Goal: Information Seeking & Learning: Learn about a topic

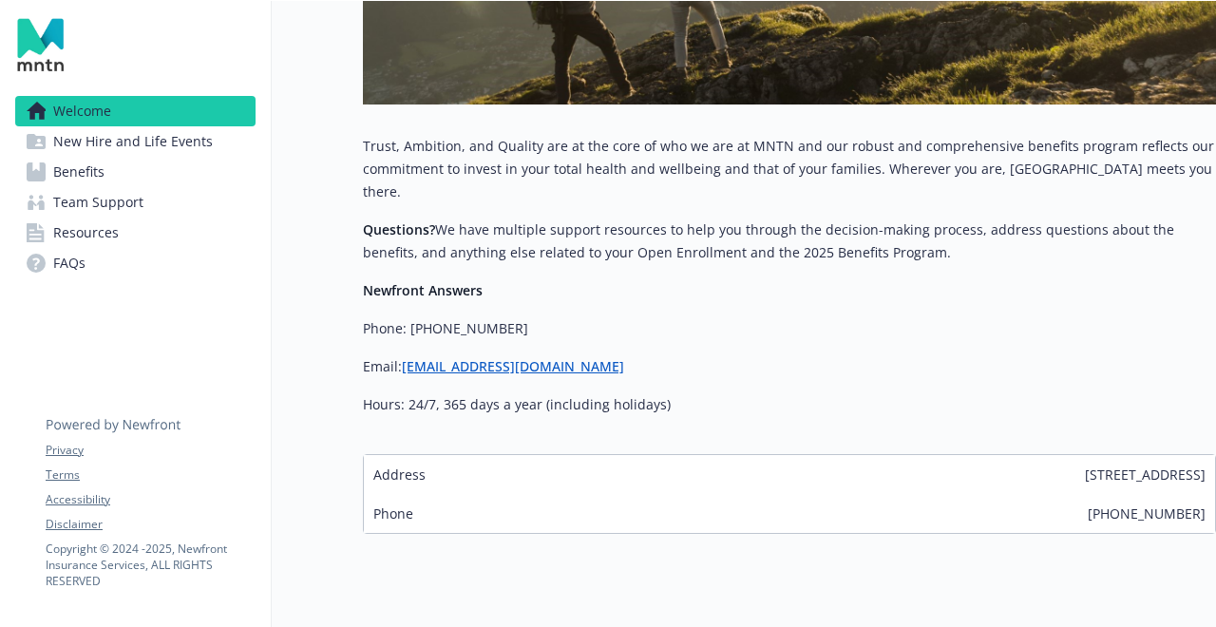
scroll to position [671, 0]
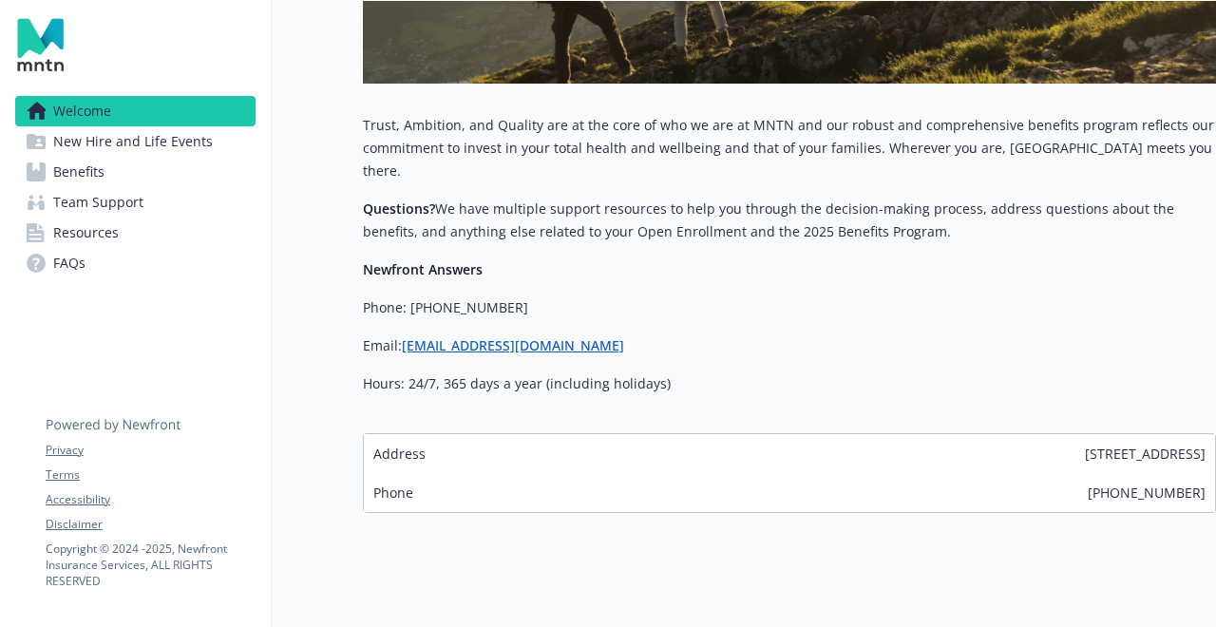
click at [162, 151] on span "New Hire and Life Events" at bounding box center [133, 141] width 160 height 30
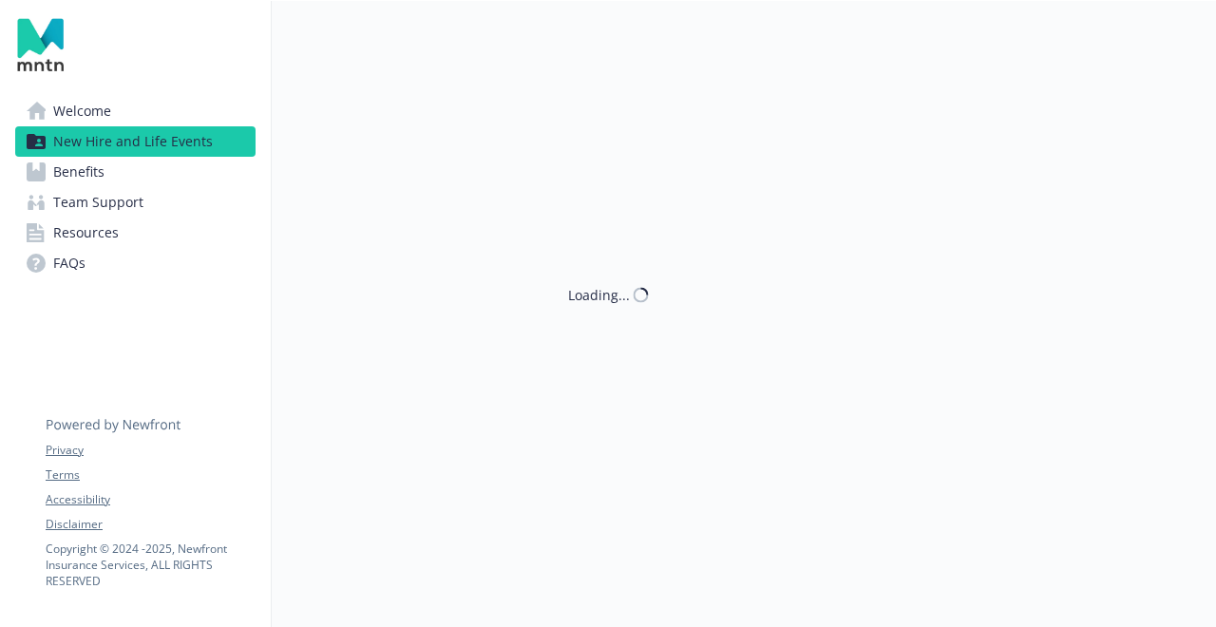
scroll to position [671, 0]
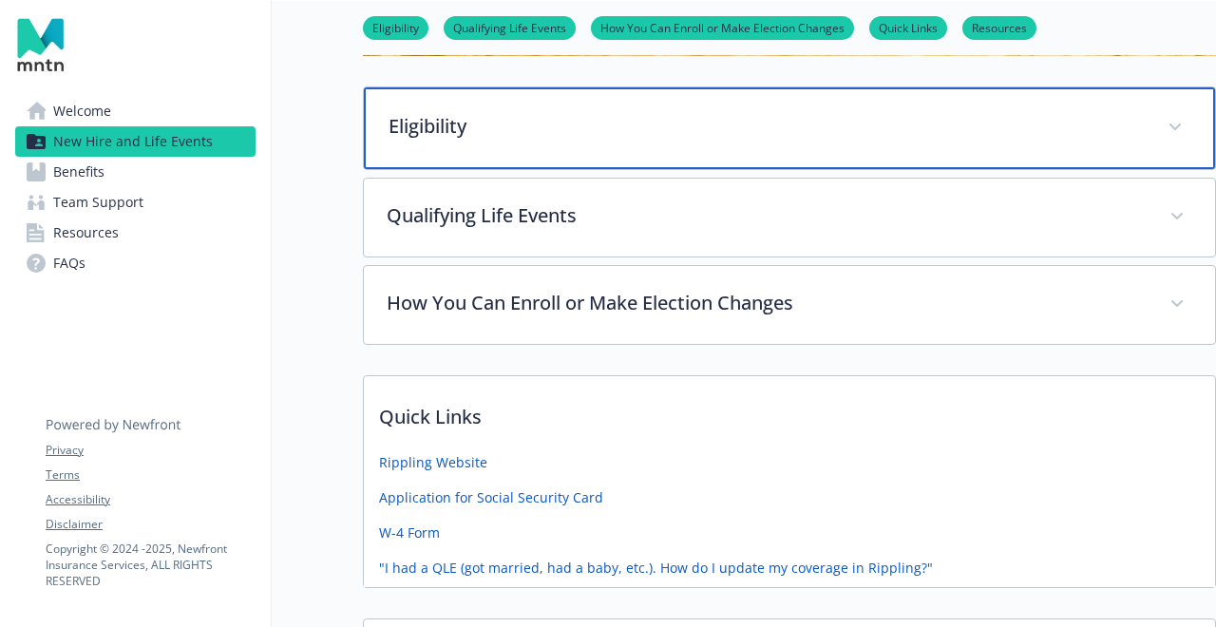
click at [518, 117] on p "Eligibility" at bounding box center [767, 126] width 756 height 29
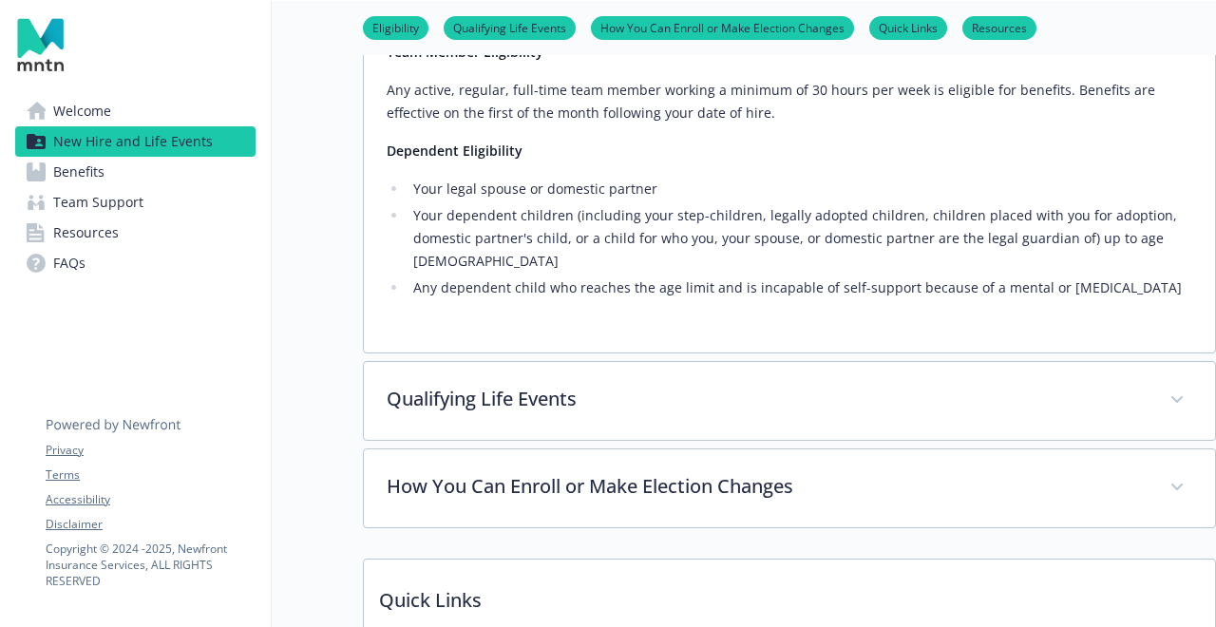
scroll to position [815, 0]
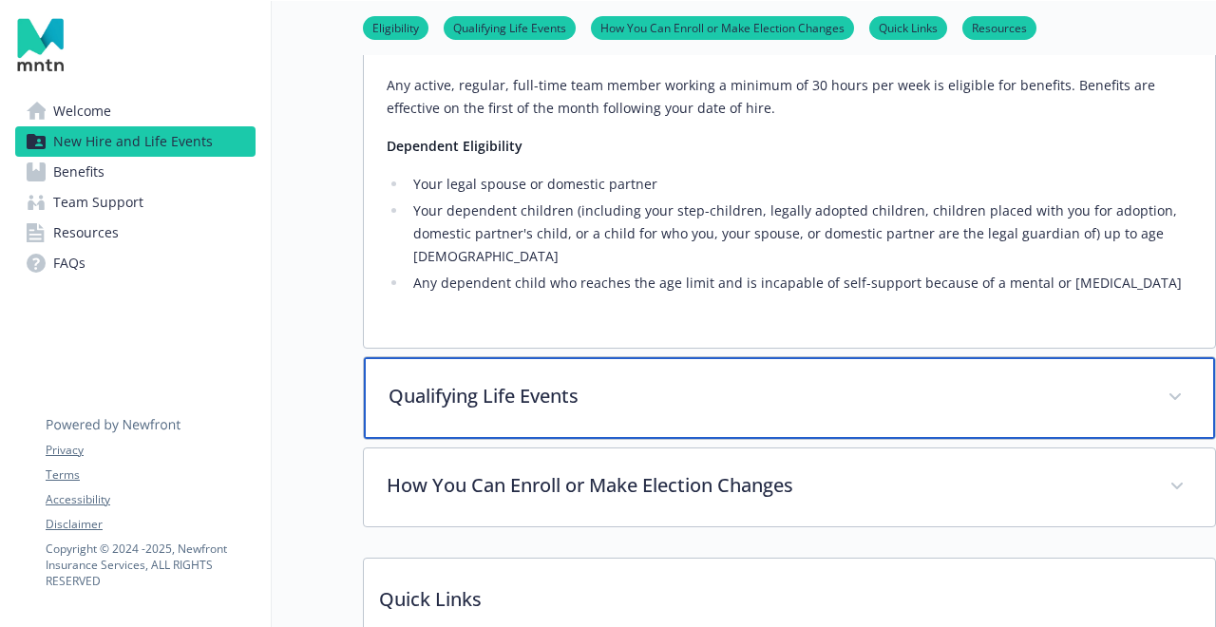
click at [568, 382] on p "Qualifying Life Events" at bounding box center [767, 396] width 756 height 29
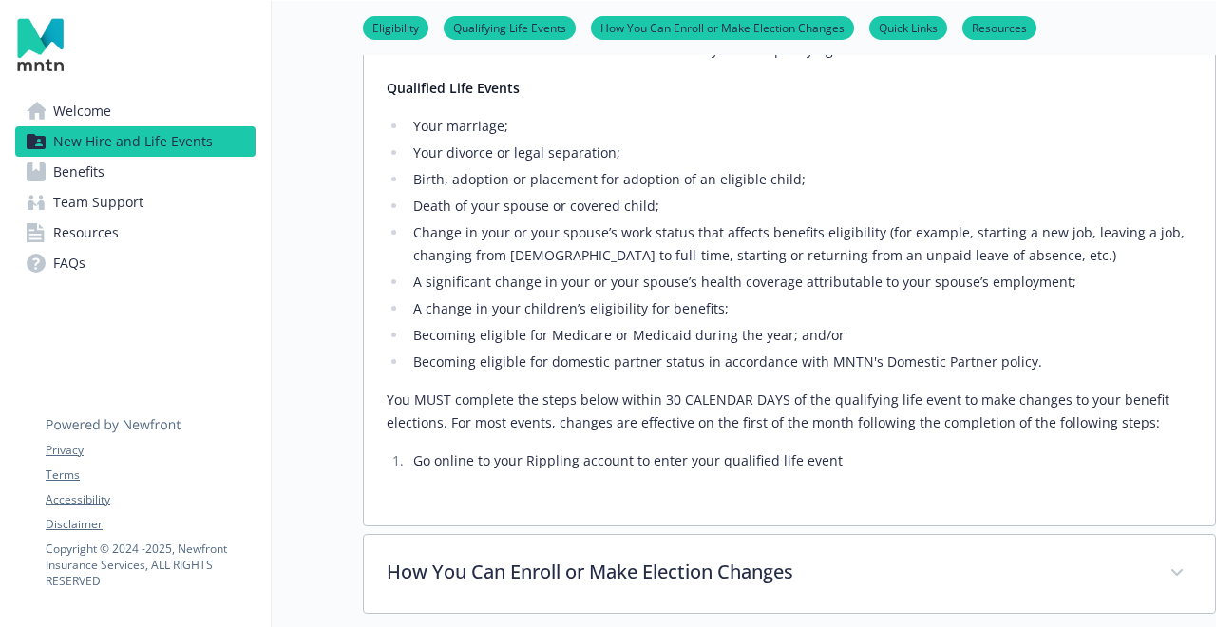
scroll to position [1271, 0]
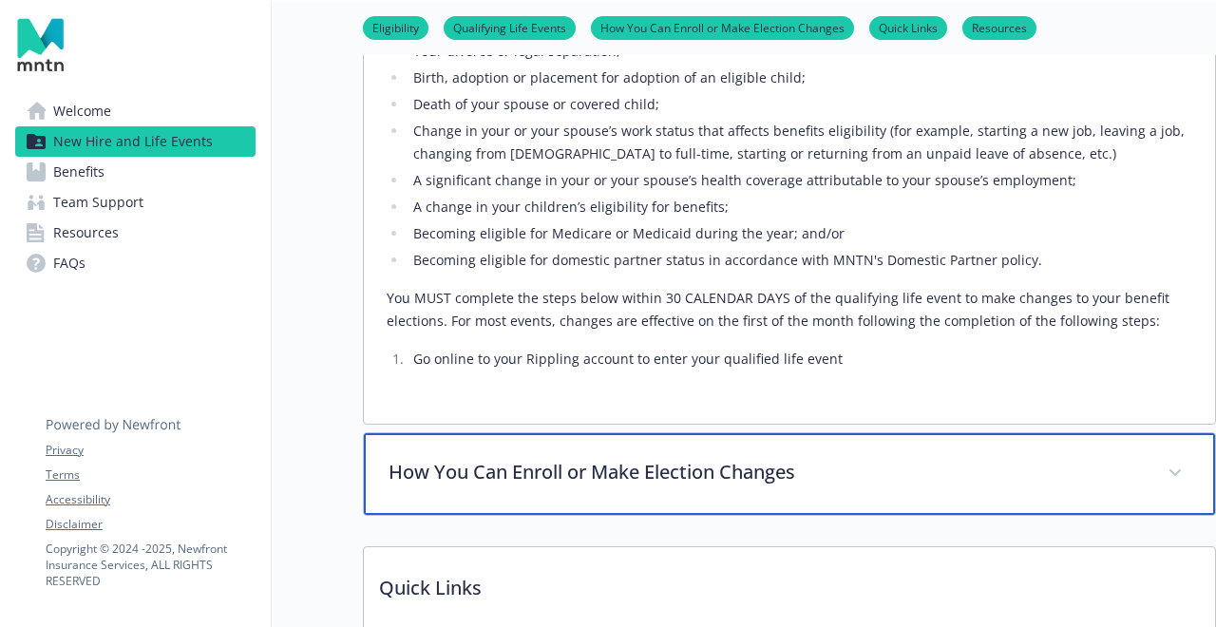
click at [642, 458] on p "How You Can Enroll or Make Election Changes" at bounding box center [767, 472] width 756 height 29
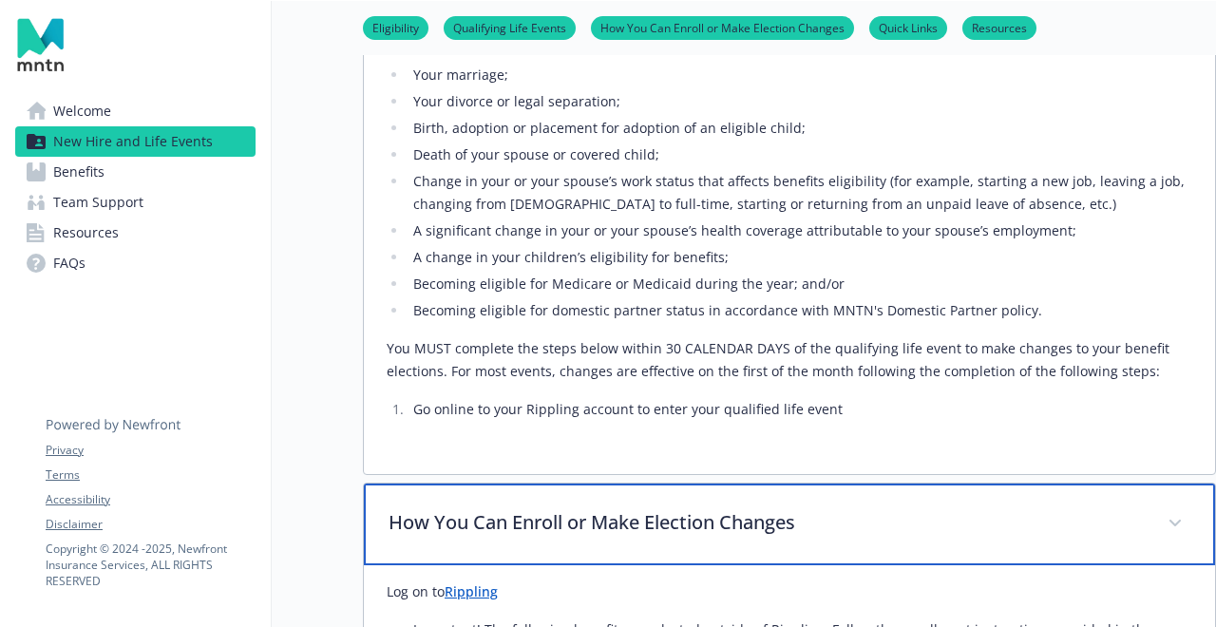
scroll to position [1336, 0]
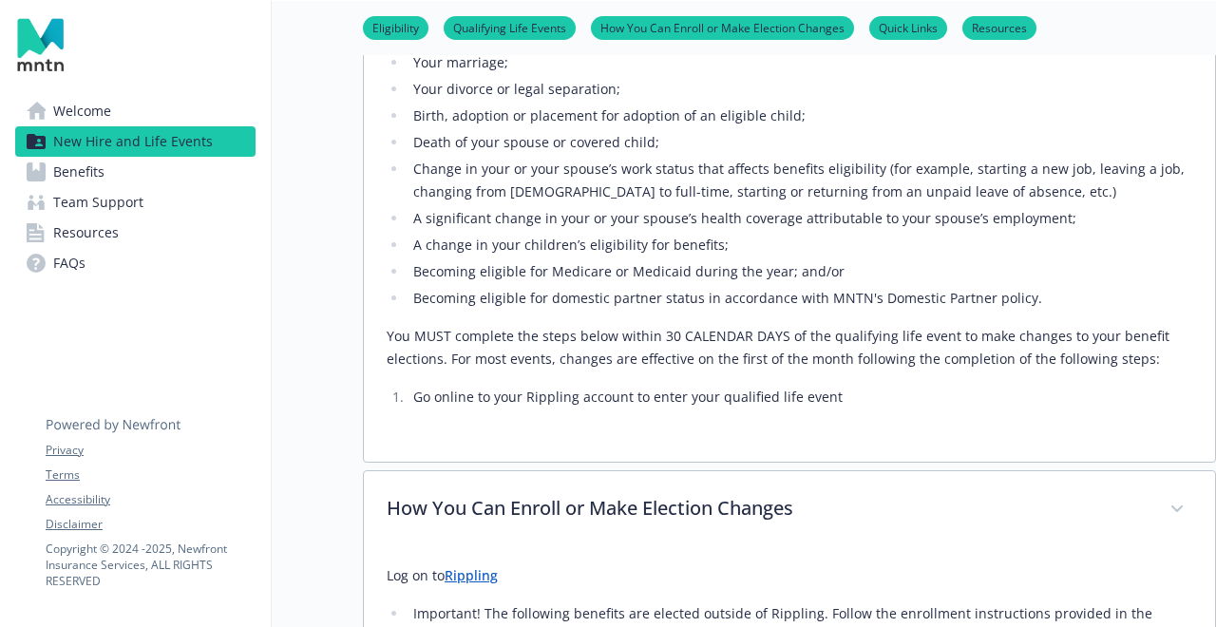
click at [173, 188] on link "Team Support" at bounding box center [135, 202] width 240 height 30
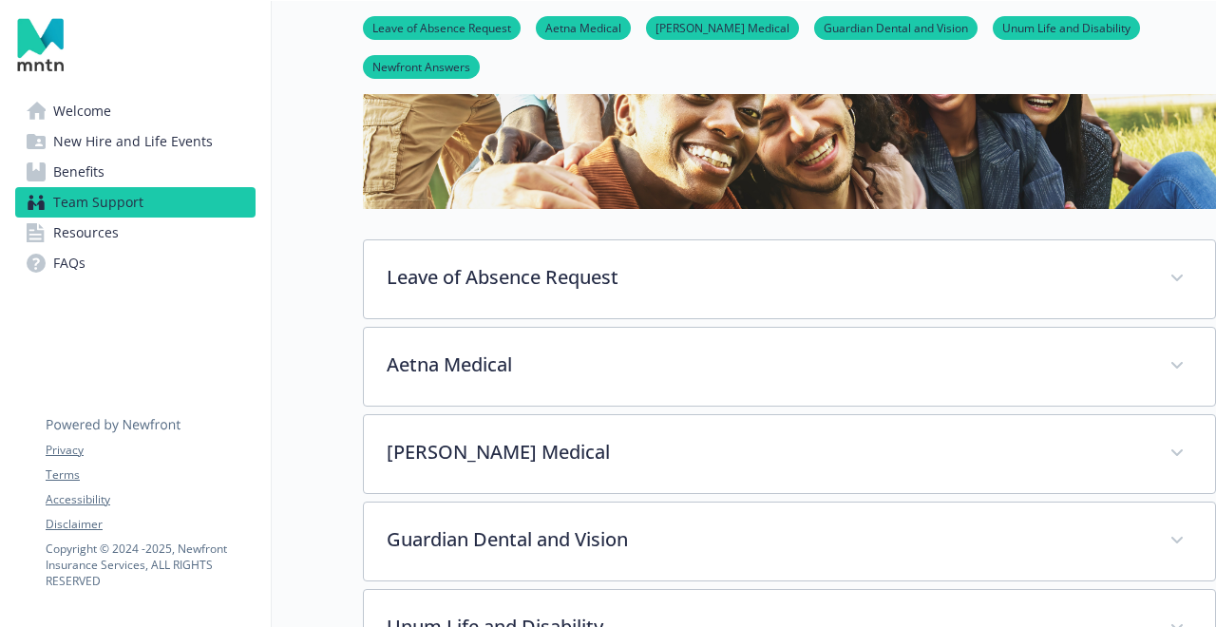
scroll to position [351, 0]
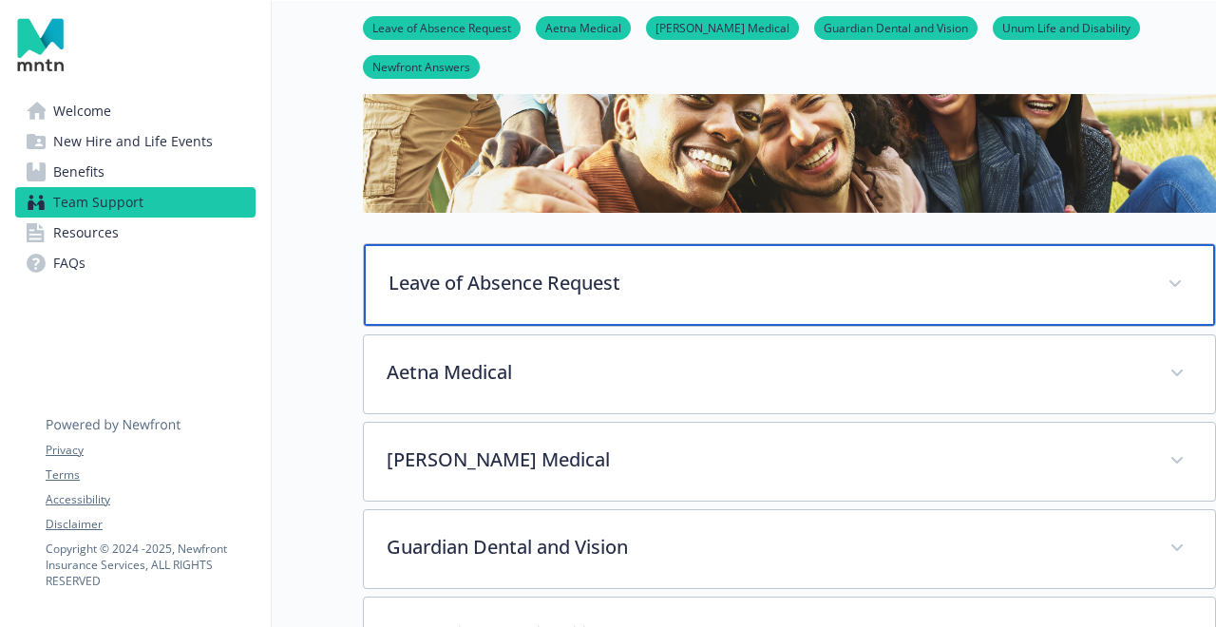
click at [557, 306] on div "Leave of Absence Request" at bounding box center [789, 285] width 851 height 82
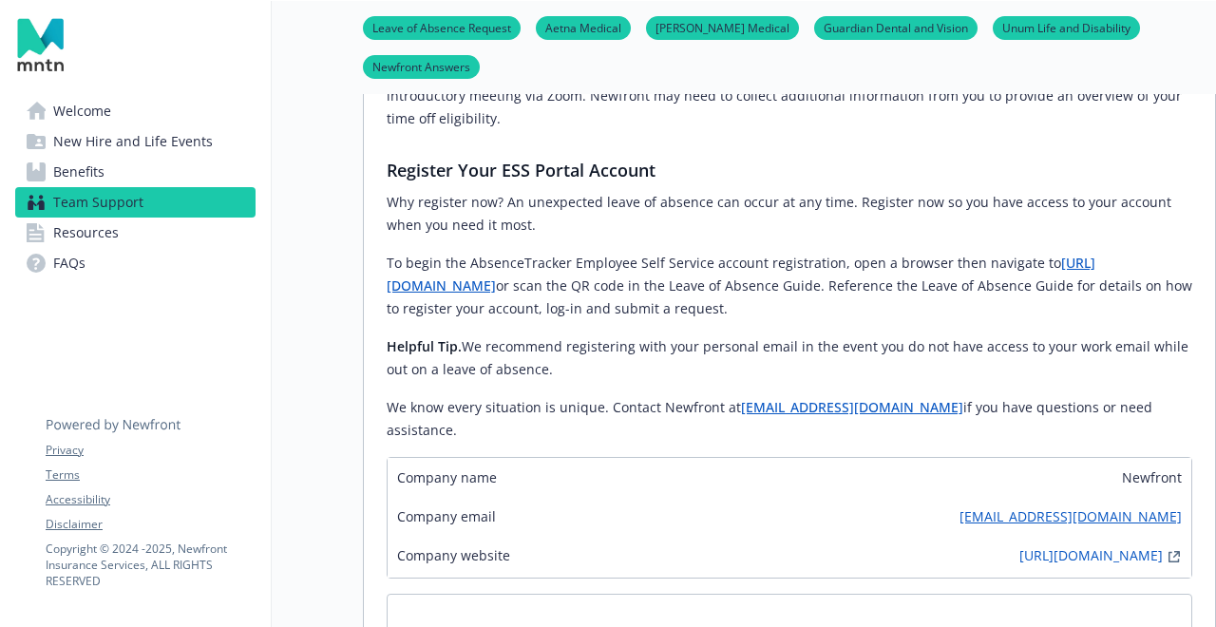
scroll to position [1412, 0]
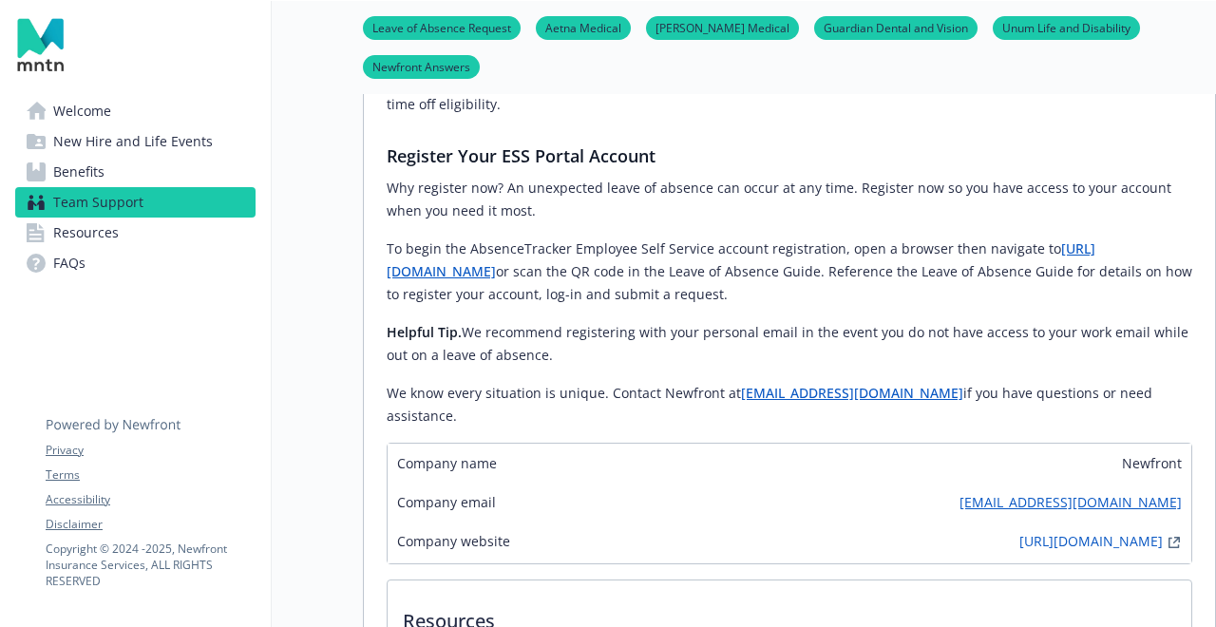
click at [96, 166] on span "Benefits" at bounding box center [78, 172] width 51 height 30
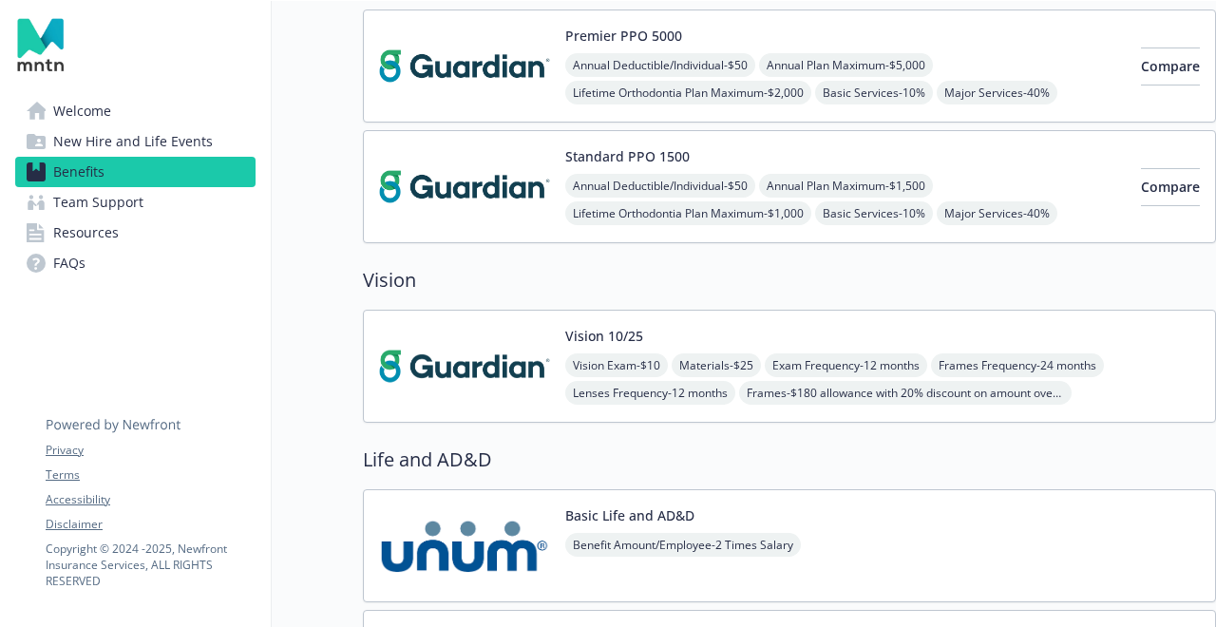
scroll to position [1379, 0]
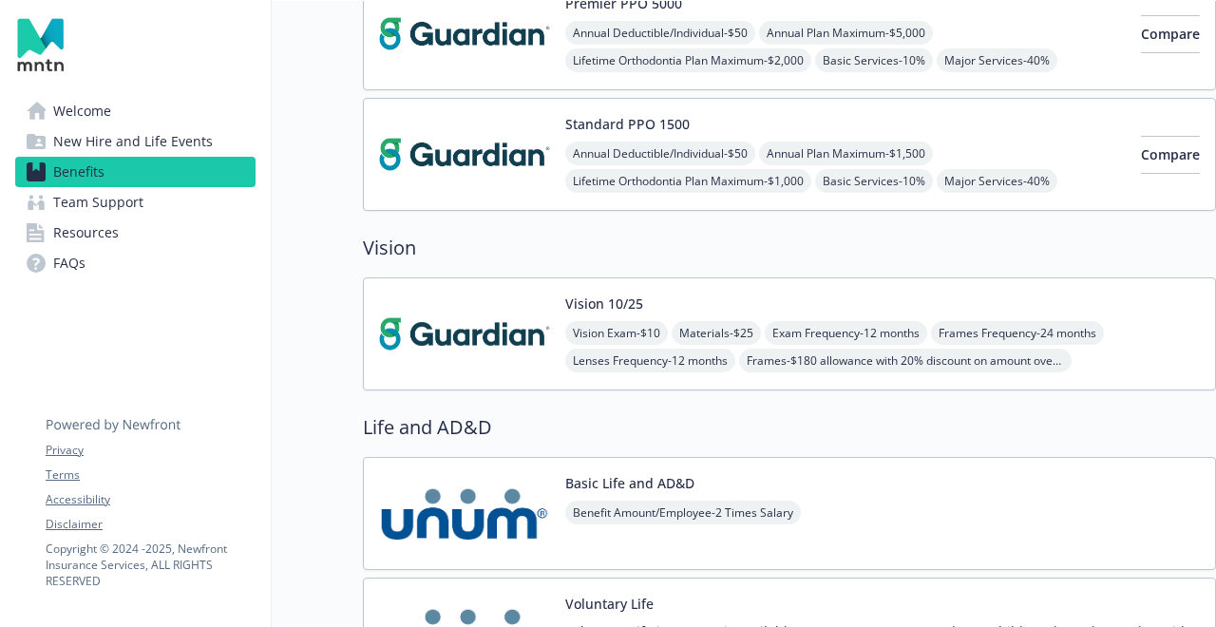
click at [94, 203] on span "Team Support" at bounding box center [98, 202] width 90 height 30
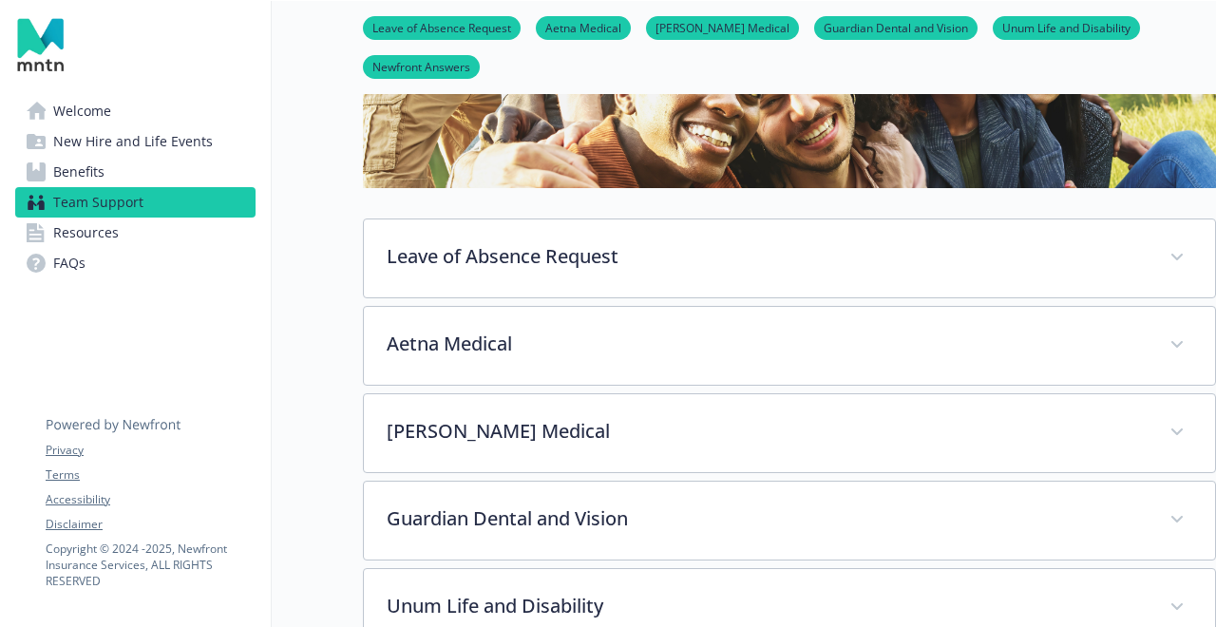
scroll to position [378, 0]
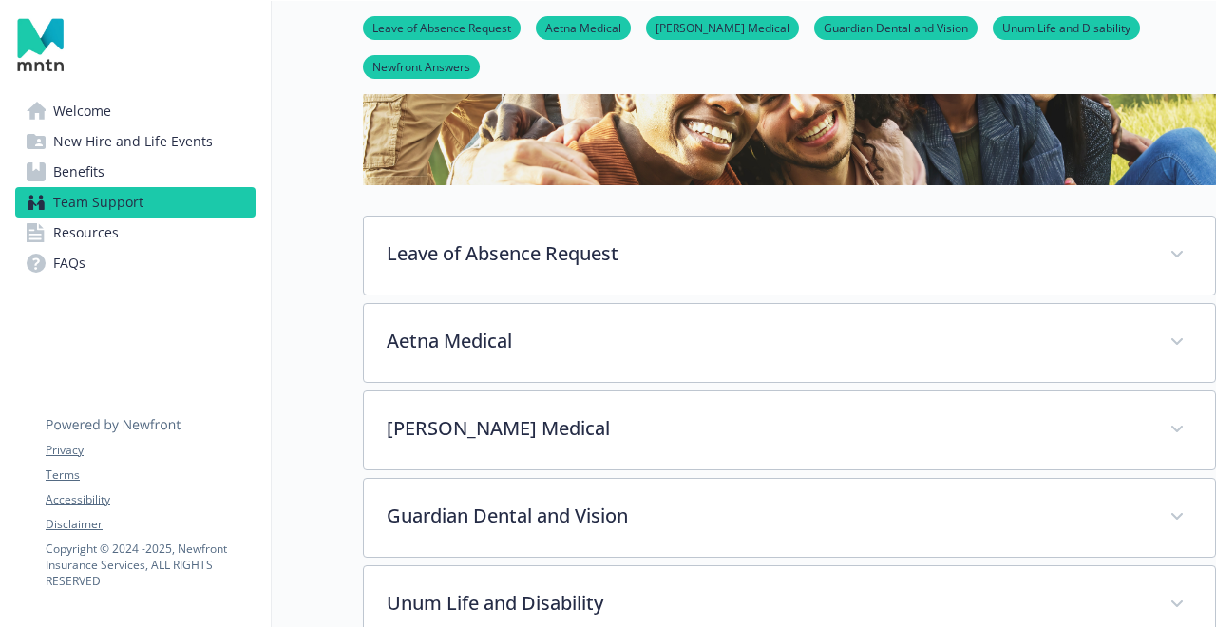
click at [102, 232] on span "Resources" at bounding box center [86, 233] width 66 height 30
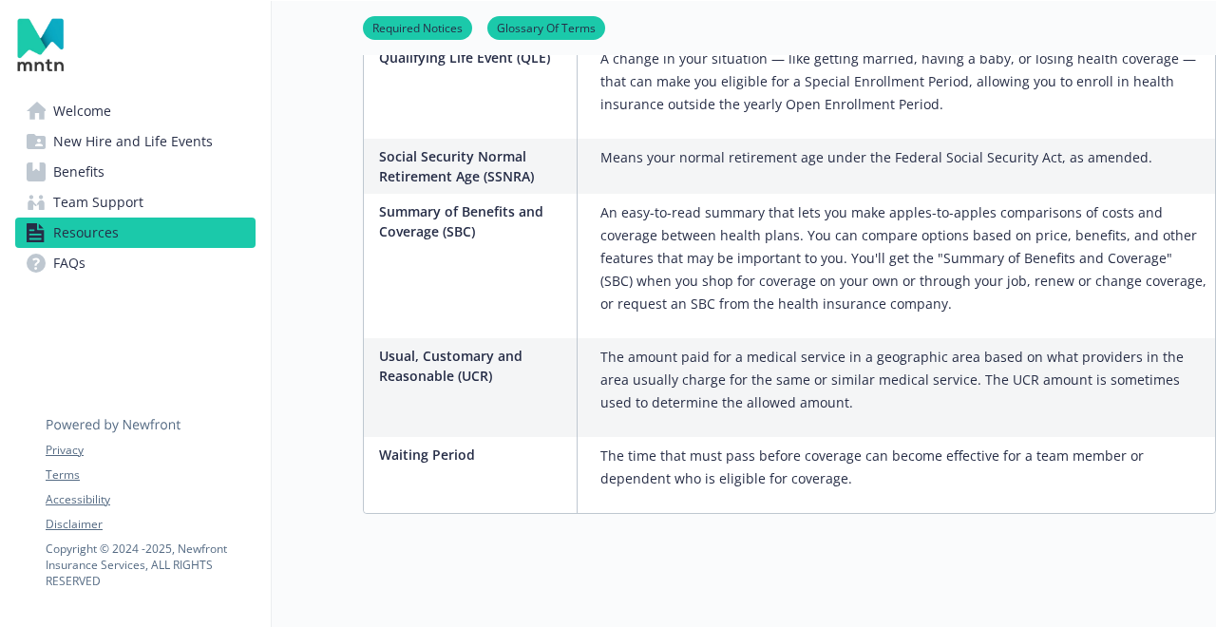
scroll to position [3532, 0]
click at [121, 138] on span "New Hire and Life Events" at bounding box center [133, 141] width 160 height 30
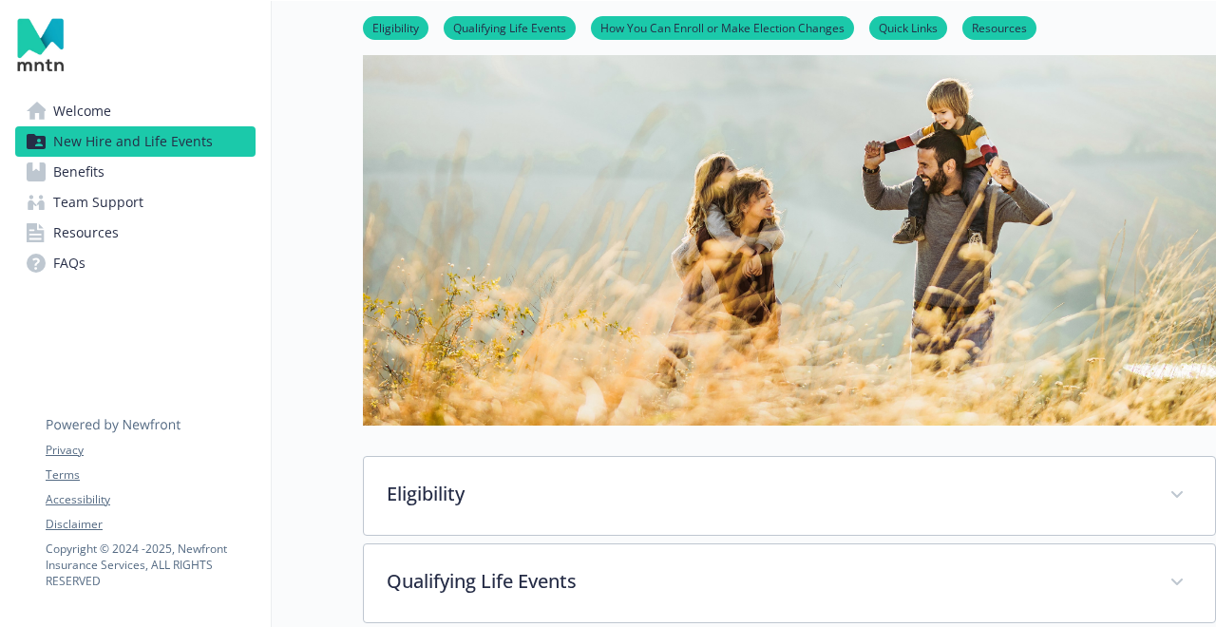
scroll to position [289, 0]
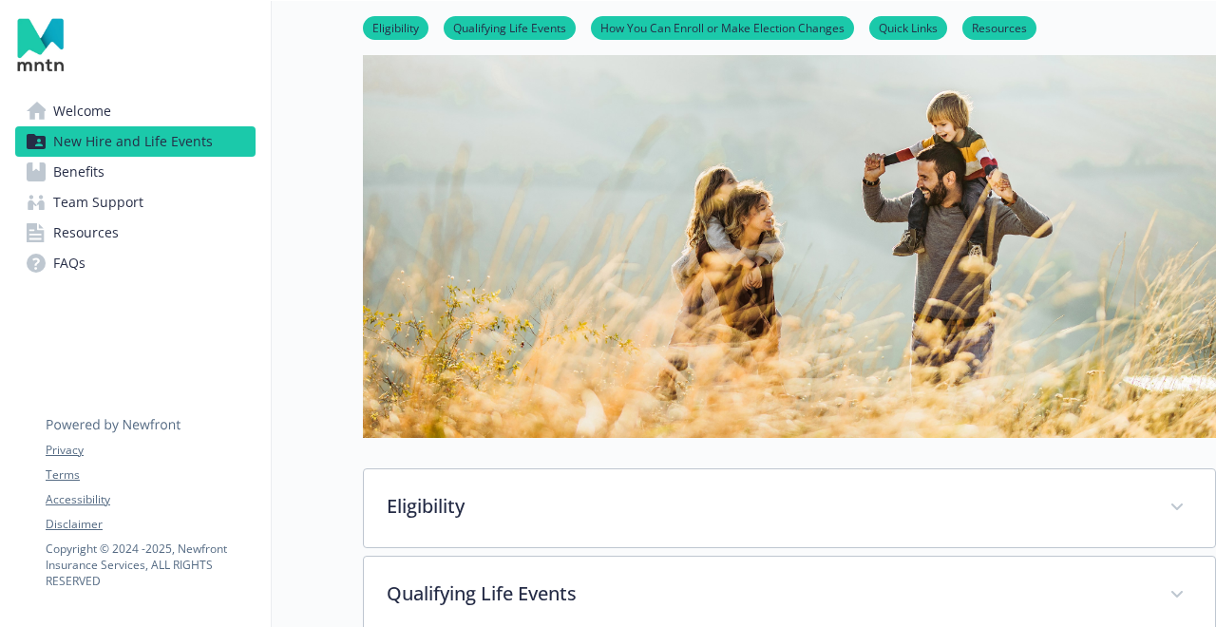
click at [145, 158] on link "Benefits" at bounding box center [135, 172] width 240 height 30
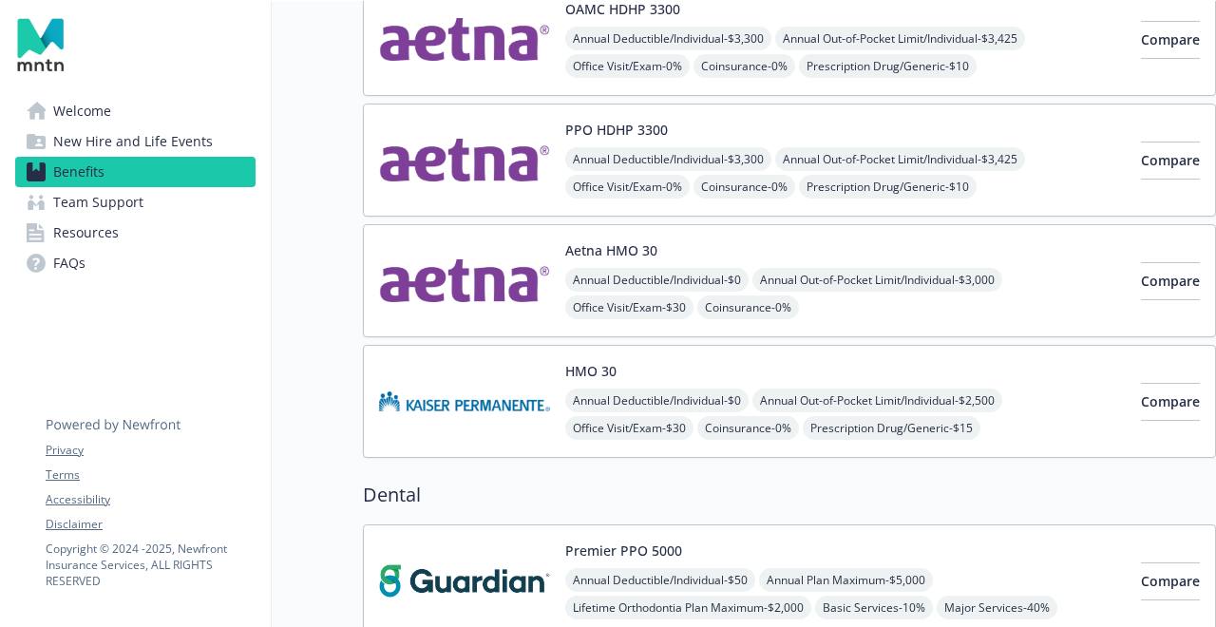
click at [110, 263] on link "FAQs" at bounding box center [135, 263] width 240 height 30
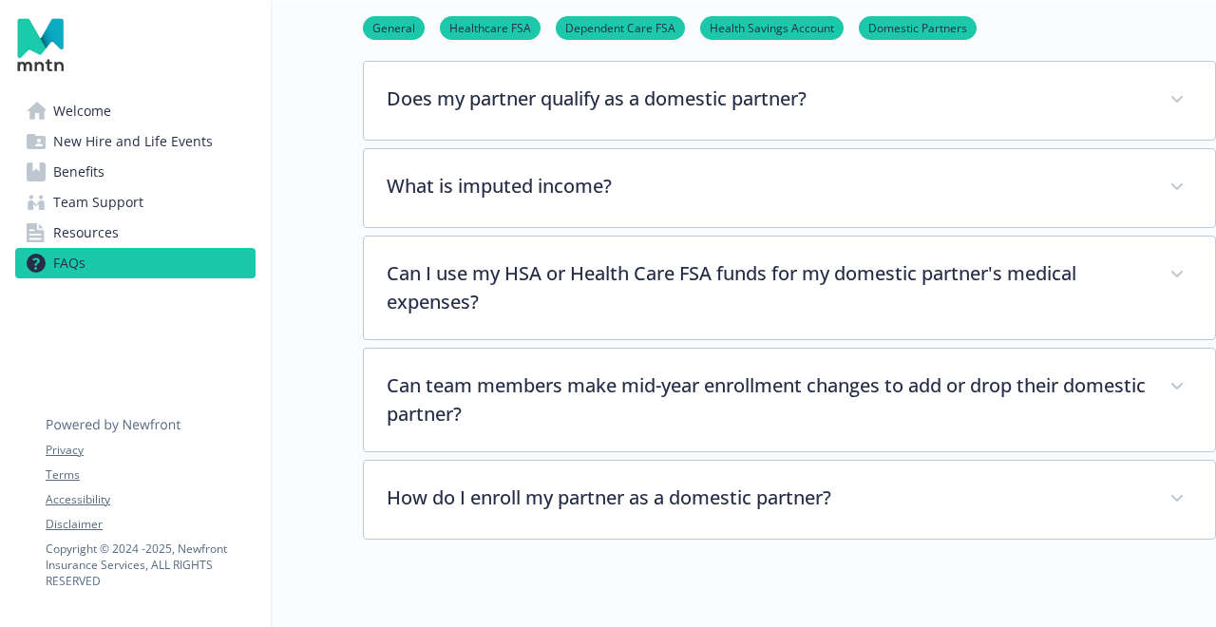
scroll to position [2733, 0]
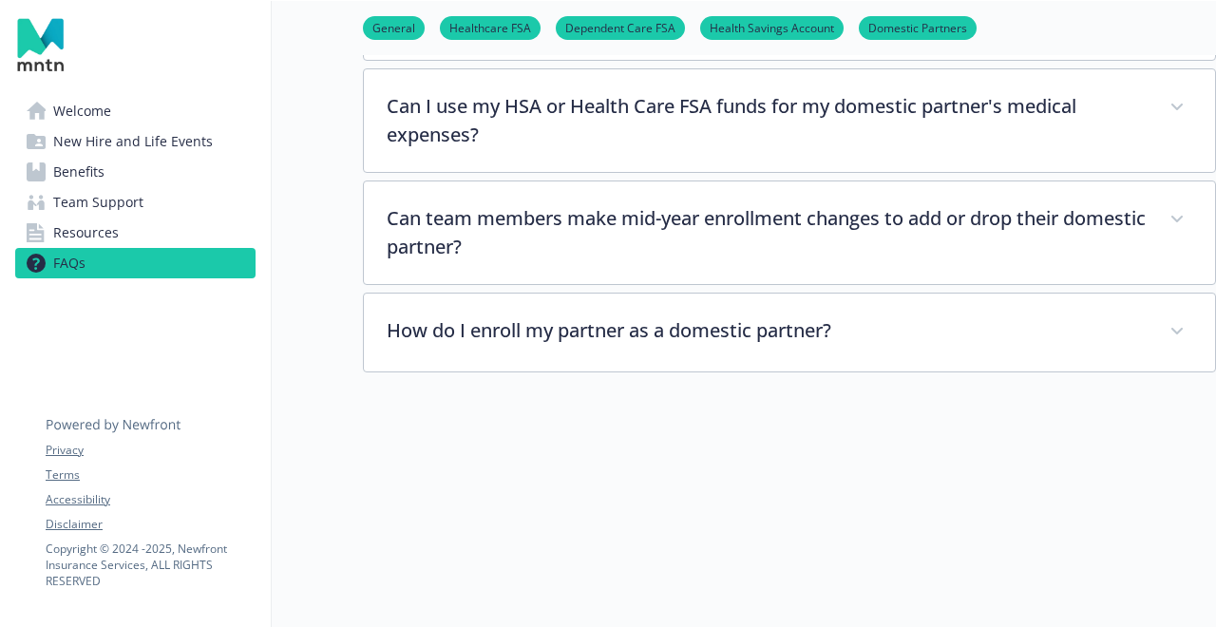
click at [71, 229] on span "Resources" at bounding box center [86, 233] width 66 height 30
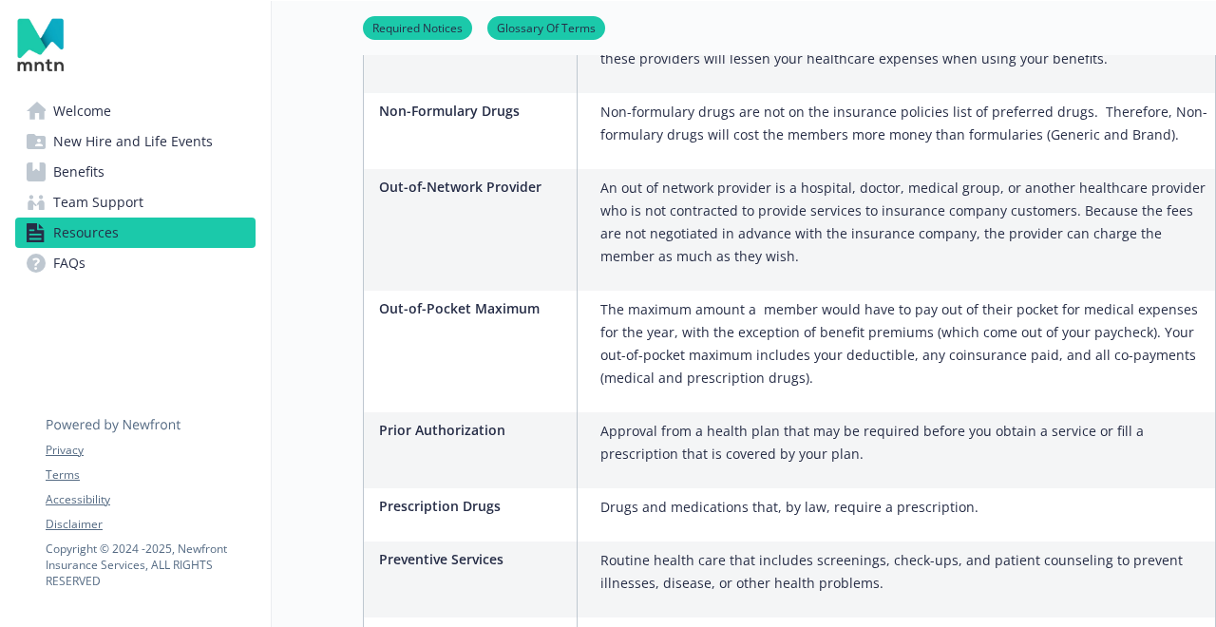
click at [110, 157] on link "Benefits" at bounding box center [135, 172] width 240 height 30
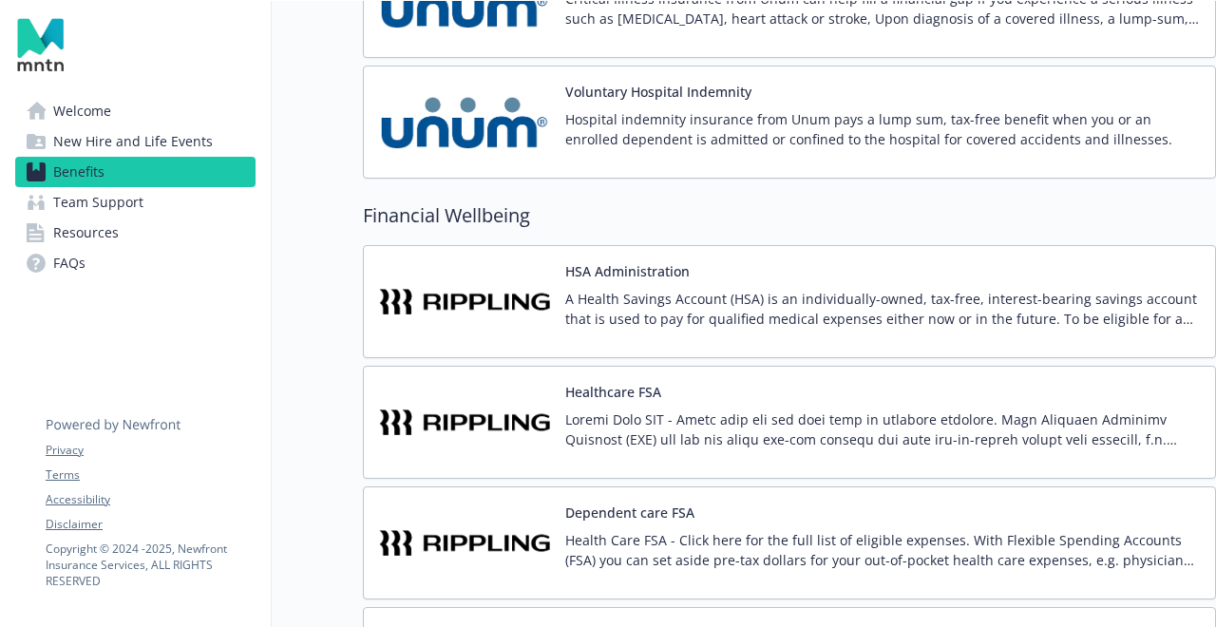
click at [150, 126] on span "New Hire and Life Events" at bounding box center [133, 141] width 160 height 30
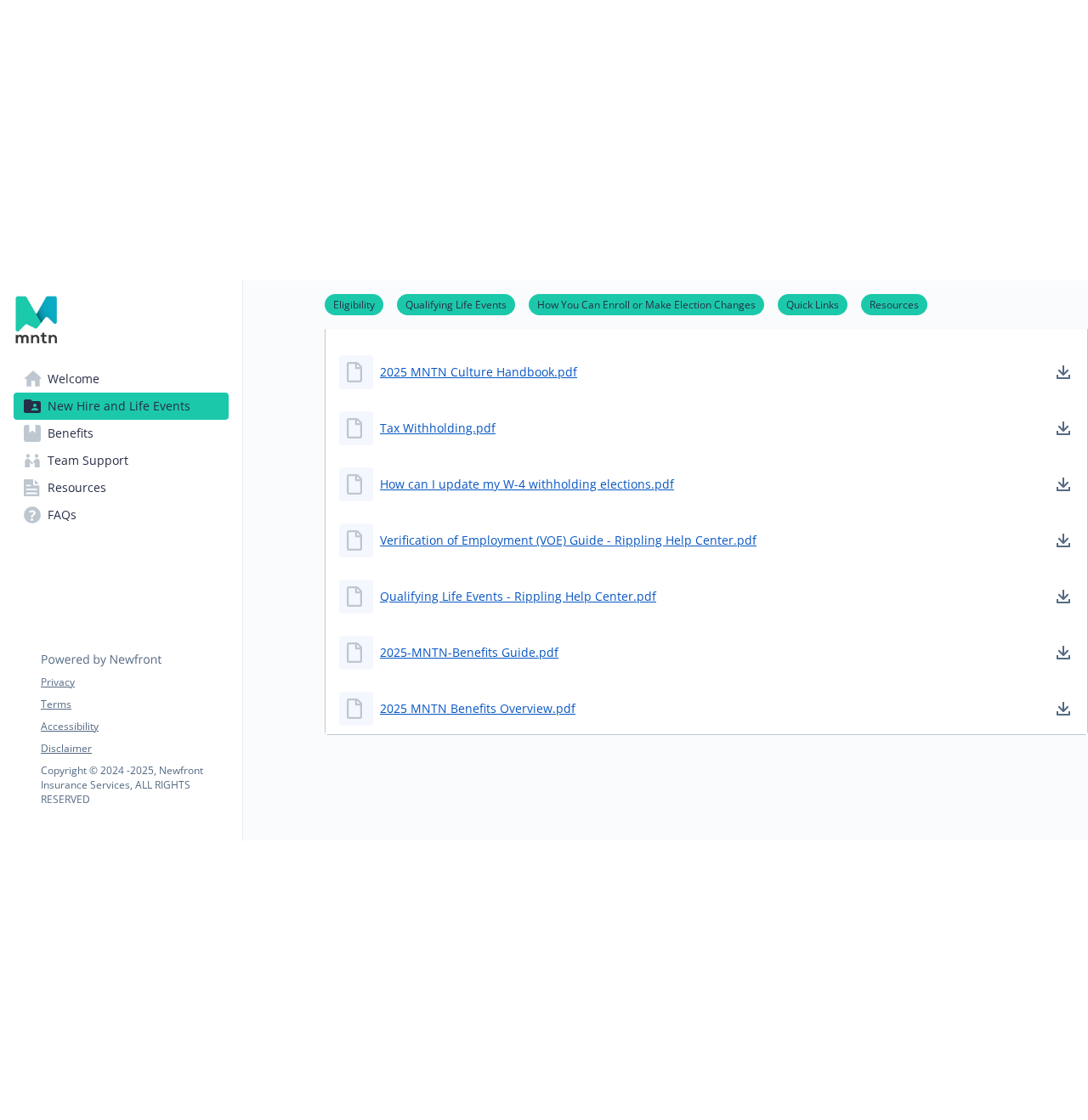
scroll to position [1143, 0]
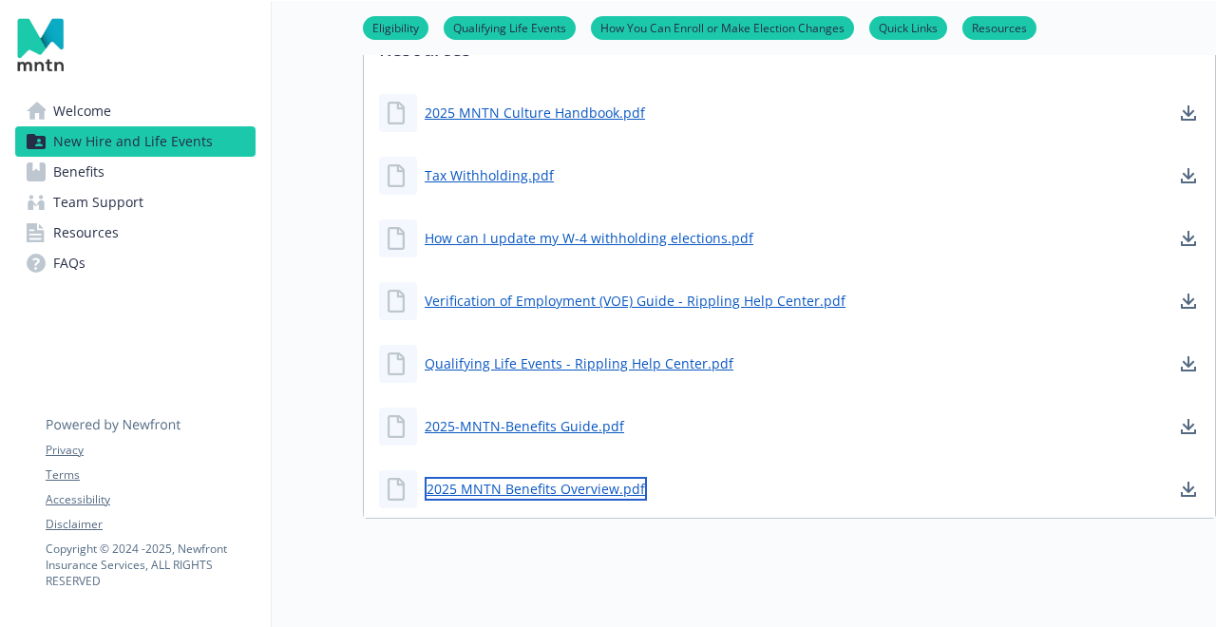
click at [553, 485] on link "2025 MNTN Benefits Overview.pdf" at bounding box center [536, 489] width 222 height 24
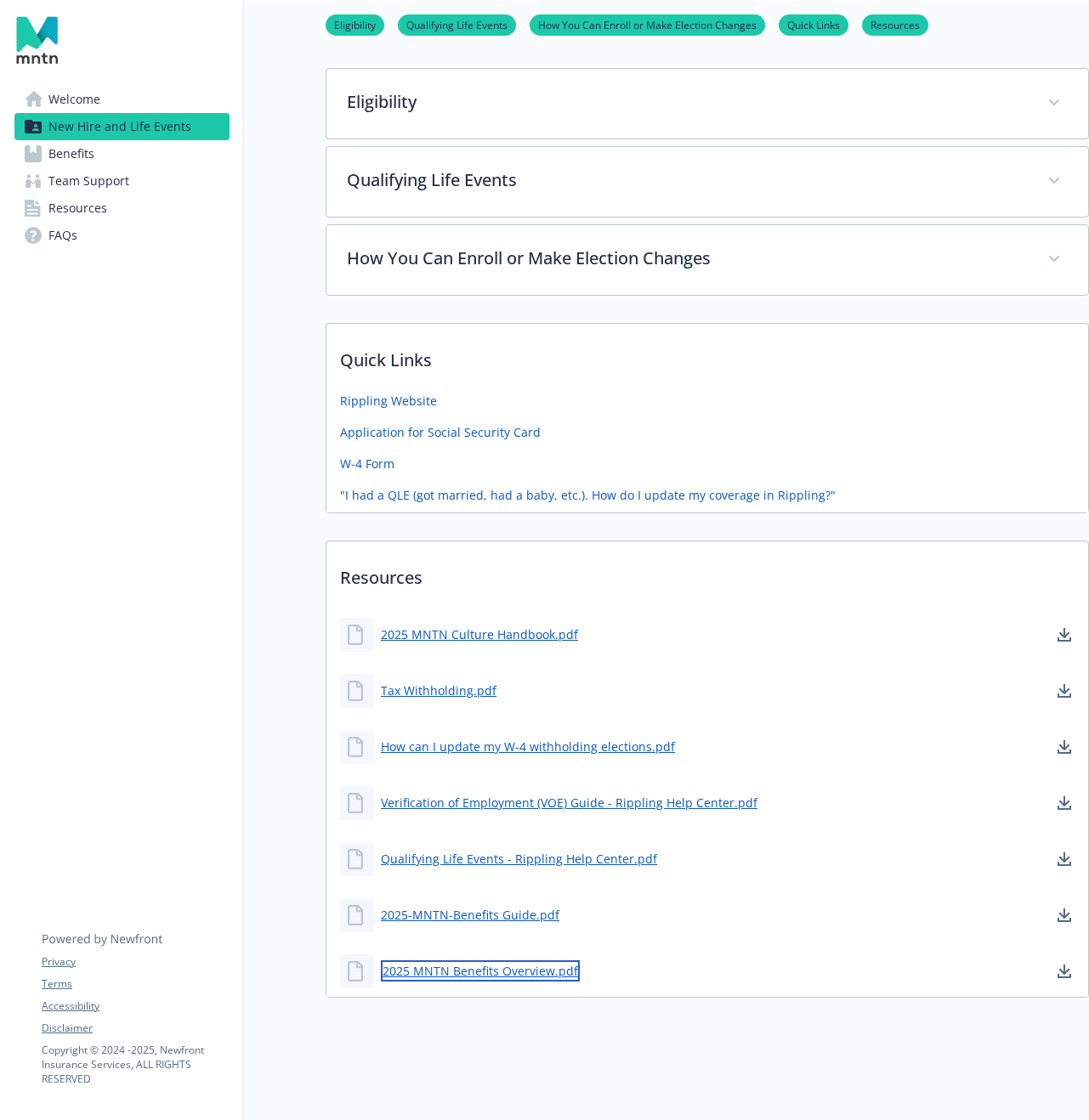
scroll to position [609, 0]
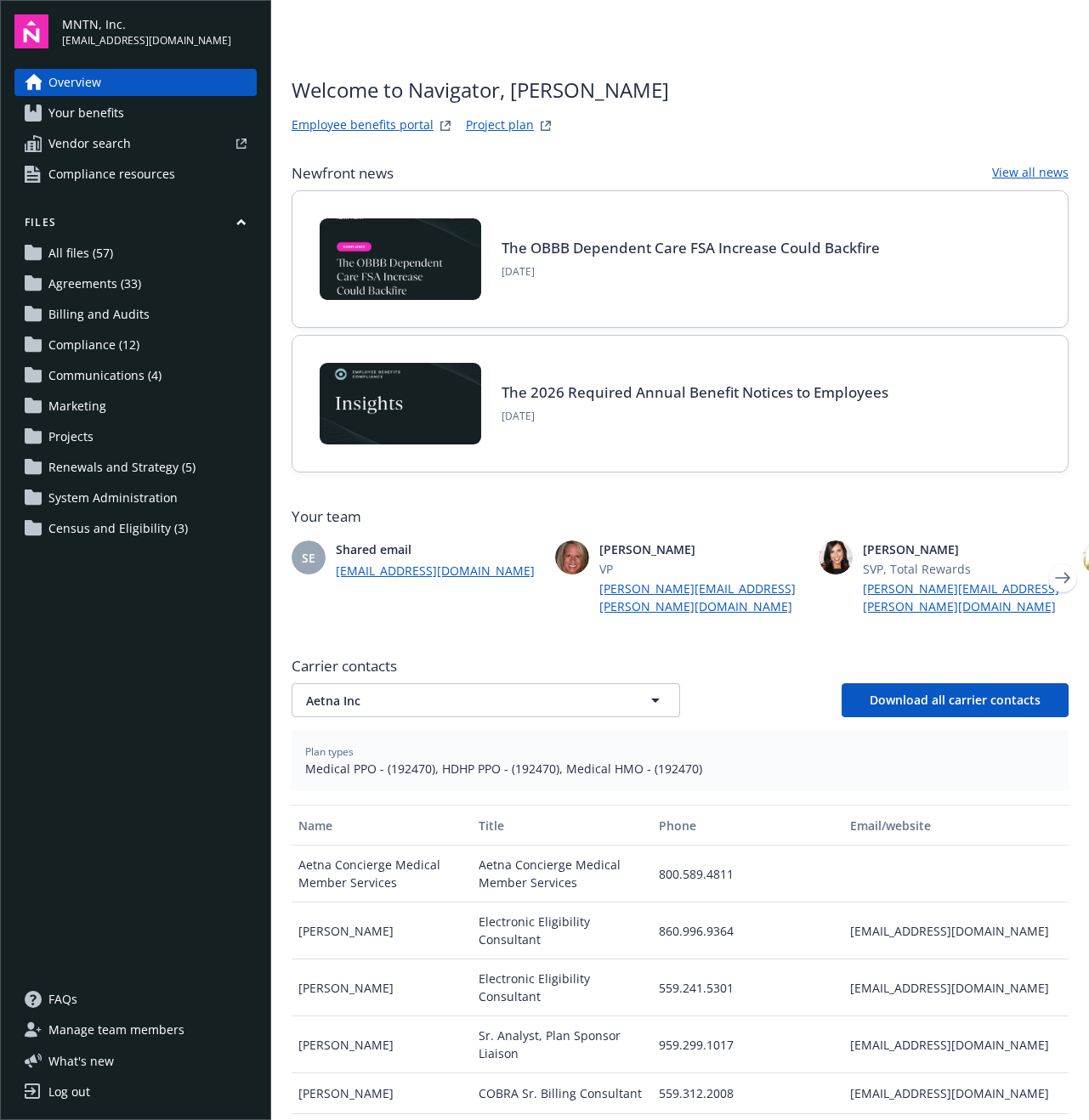
click at [81, 181] on span "Compliance resources" at bounding box center [112, 174] width 127 height 27
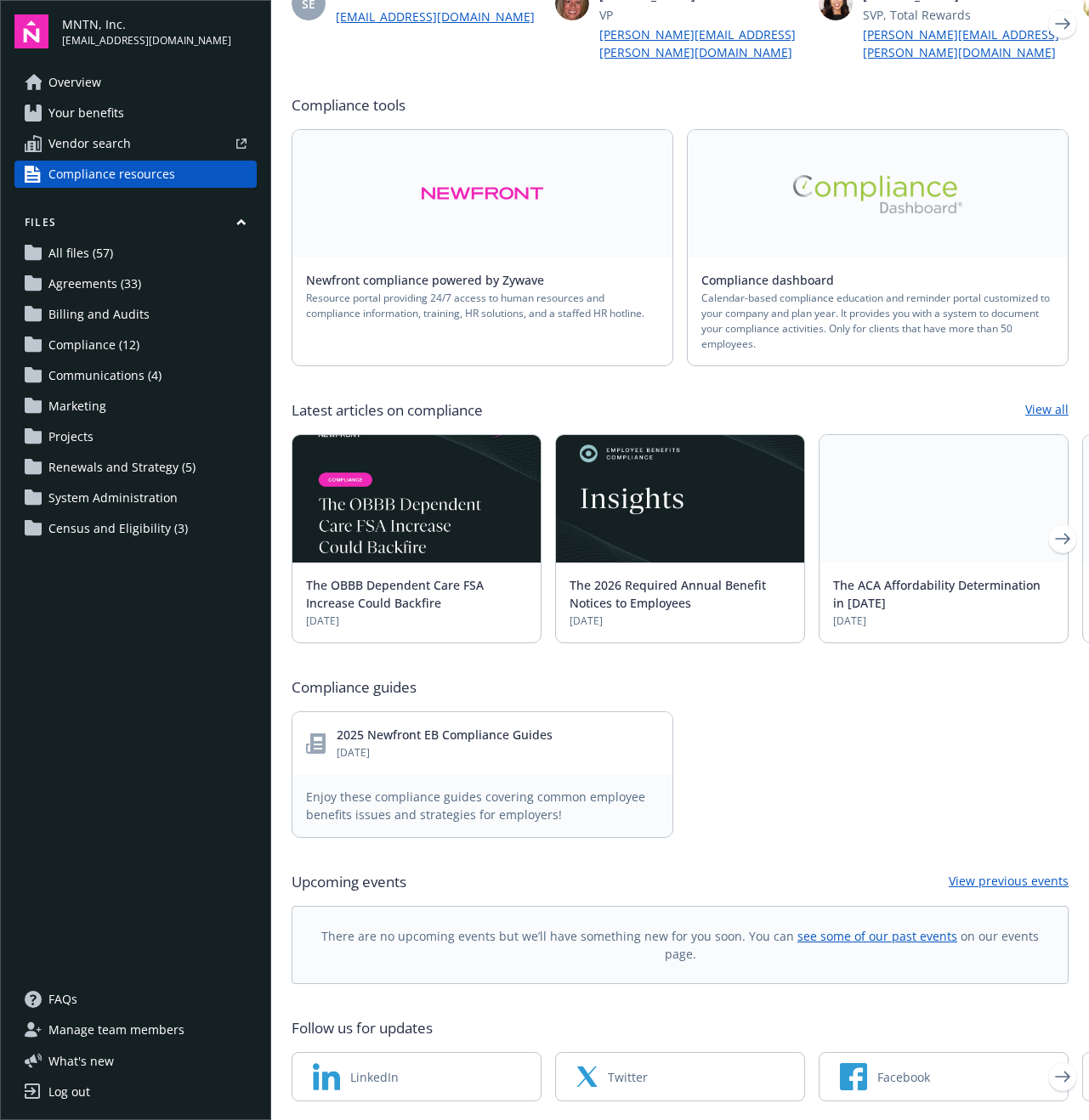
scroll to position [200, 0]
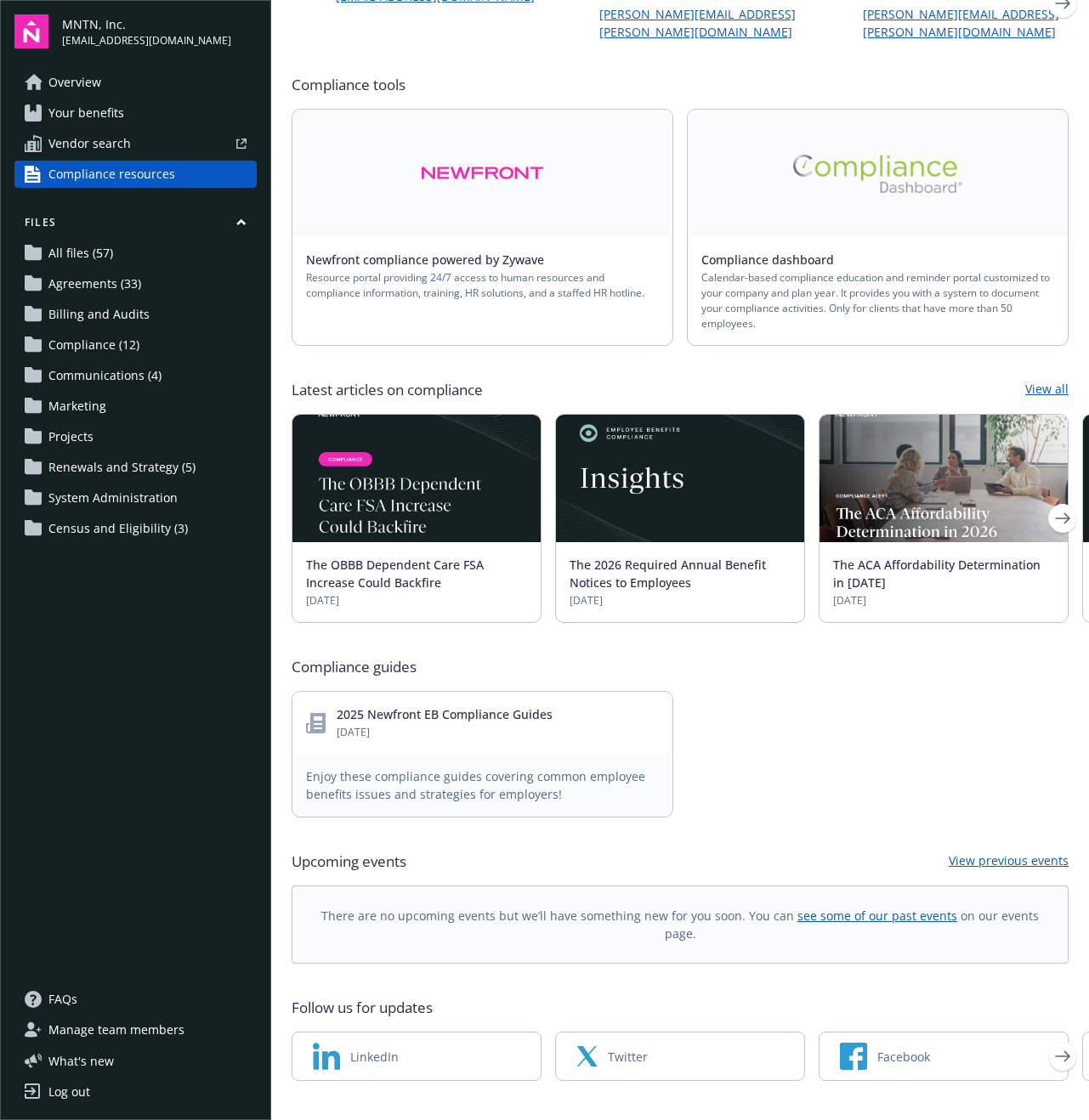
click at [503, 707] on link "2025 Newfront EB Compliance Guides" at bounding box center [444, 715] width 216 height 16
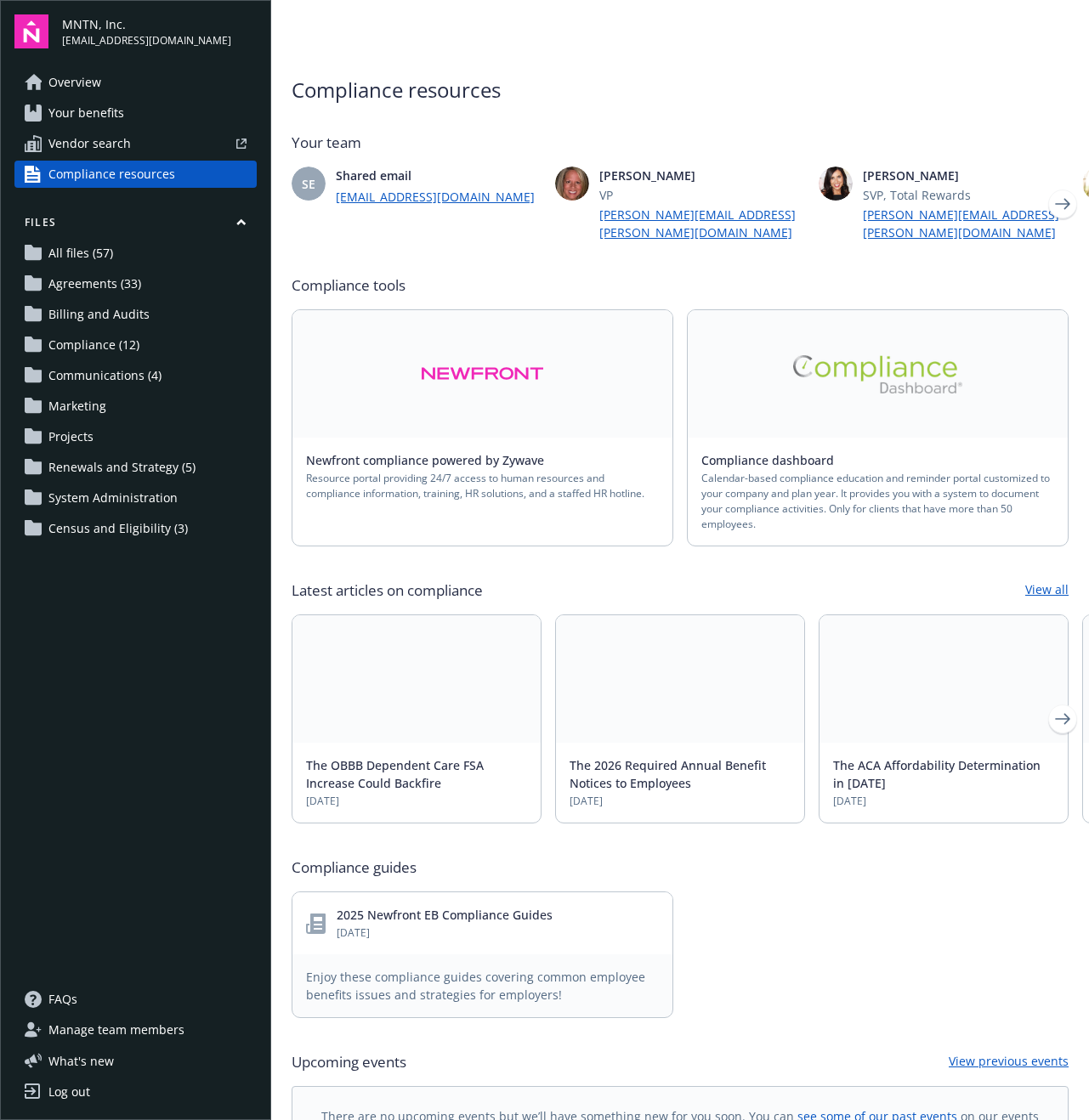
scroll to position [200, 0]
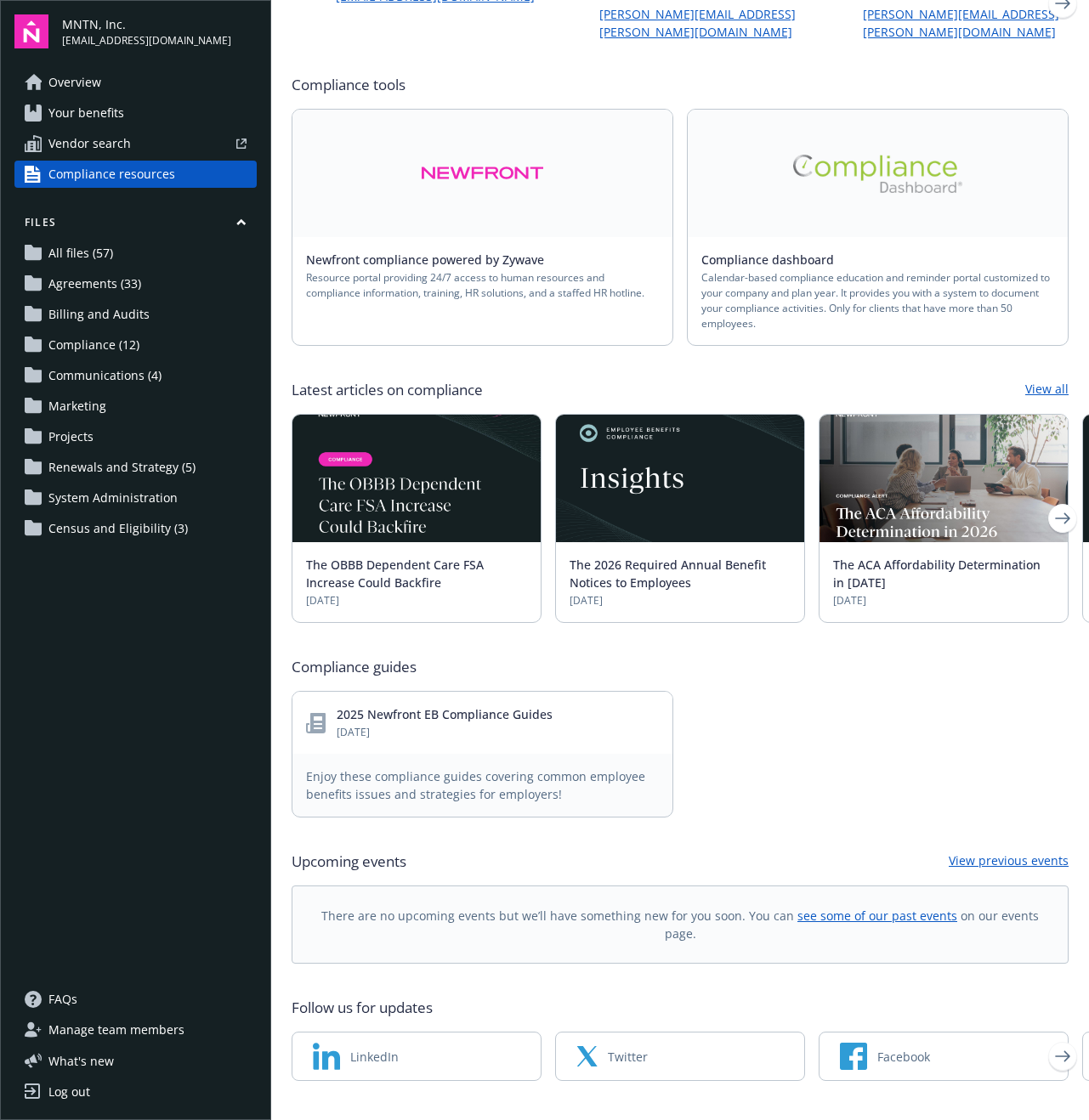
click at [118, 352] on span "Compliance (12)" at bounding box center [94, 345] width 91 height 27
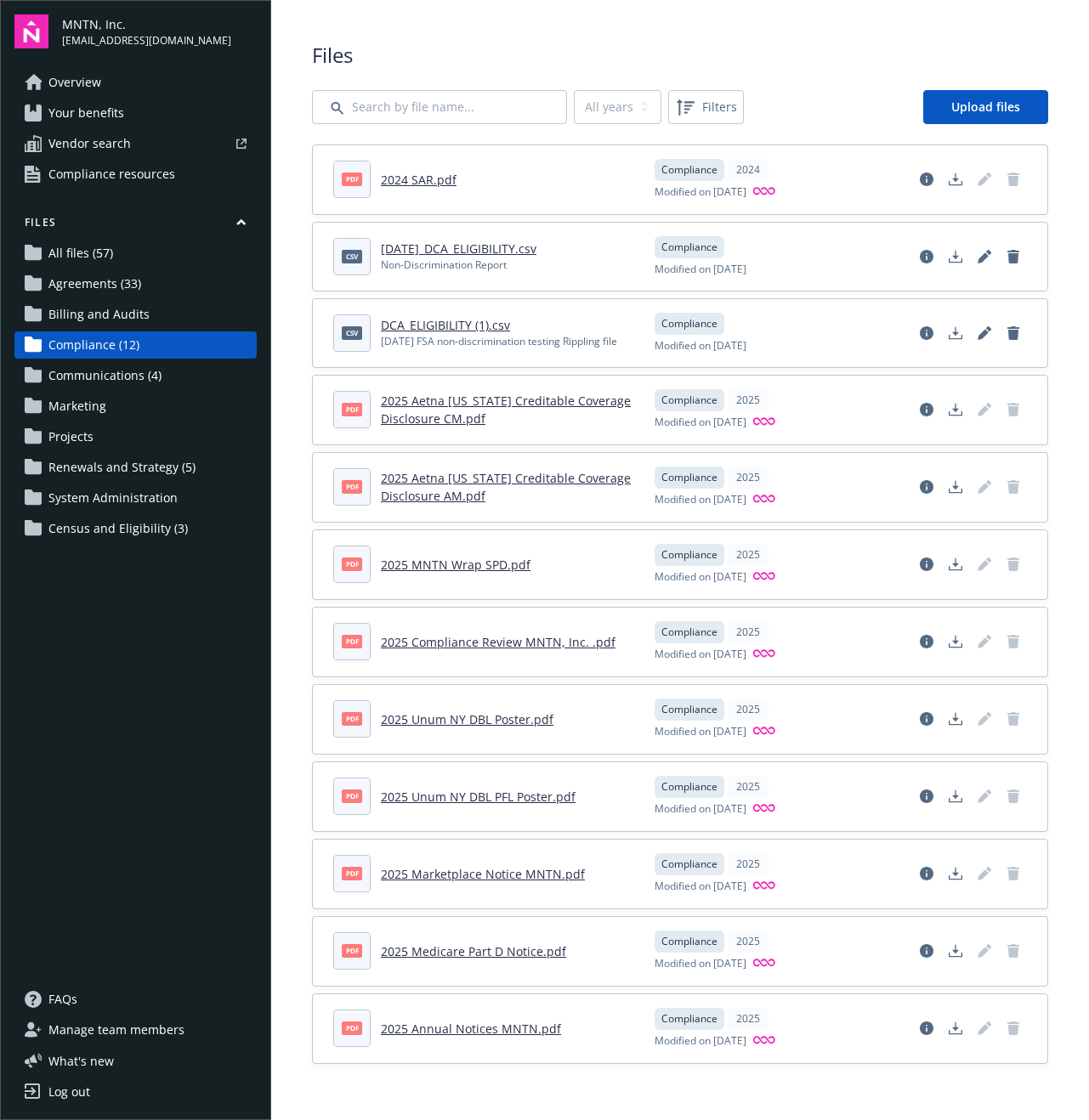
click at [91, 80] on span "Overview" at bounding box center [74, 82] width 53 height 27
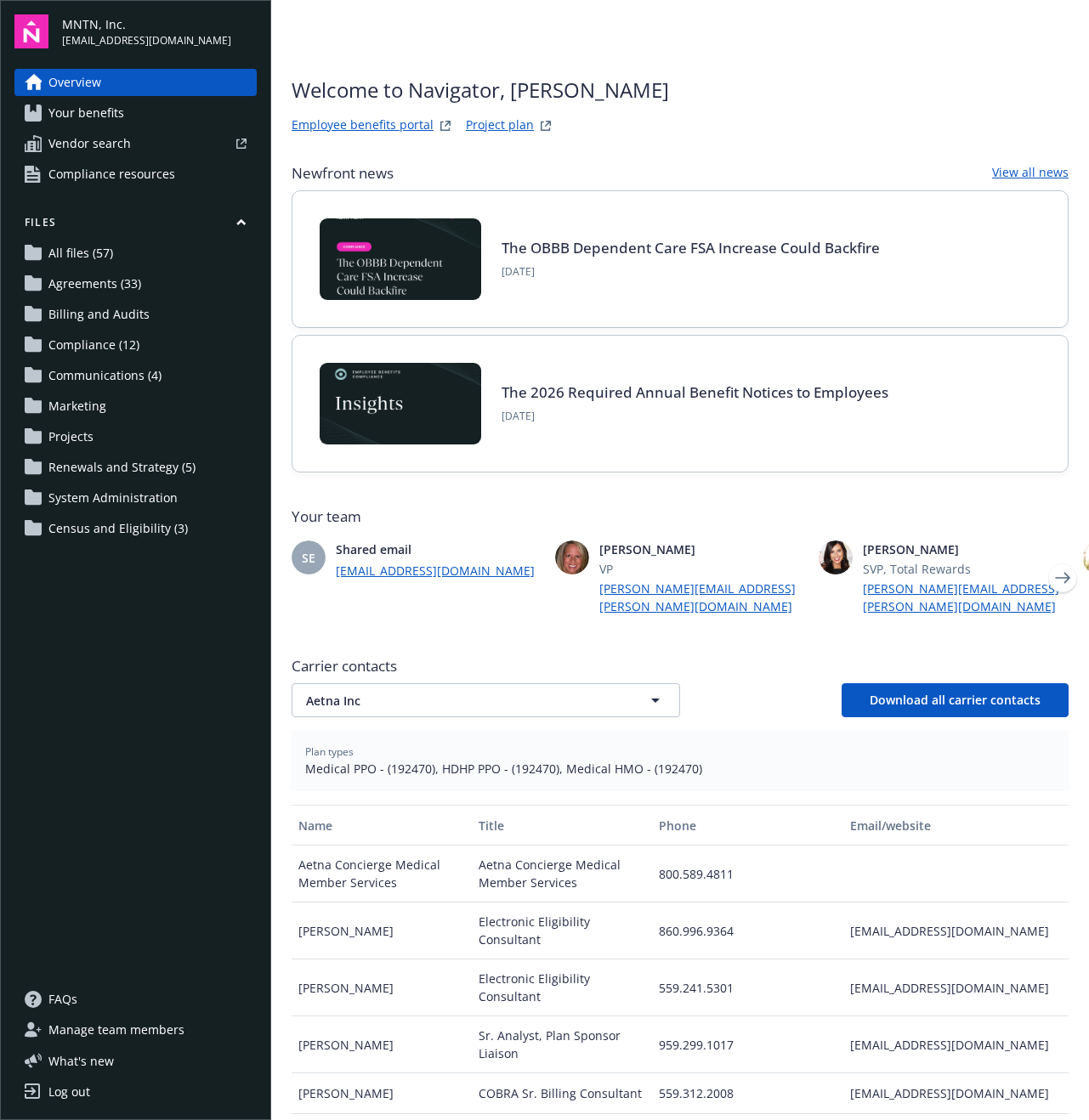
click at [761, 246] on link "The OBBB Dependent Care FSA Increase Could Backfire" at bounding box center [691, 248] width 379 height 20
click at [156, 171] on span "Compliance resources" at bounding box center [112, 174] width 127 height 27
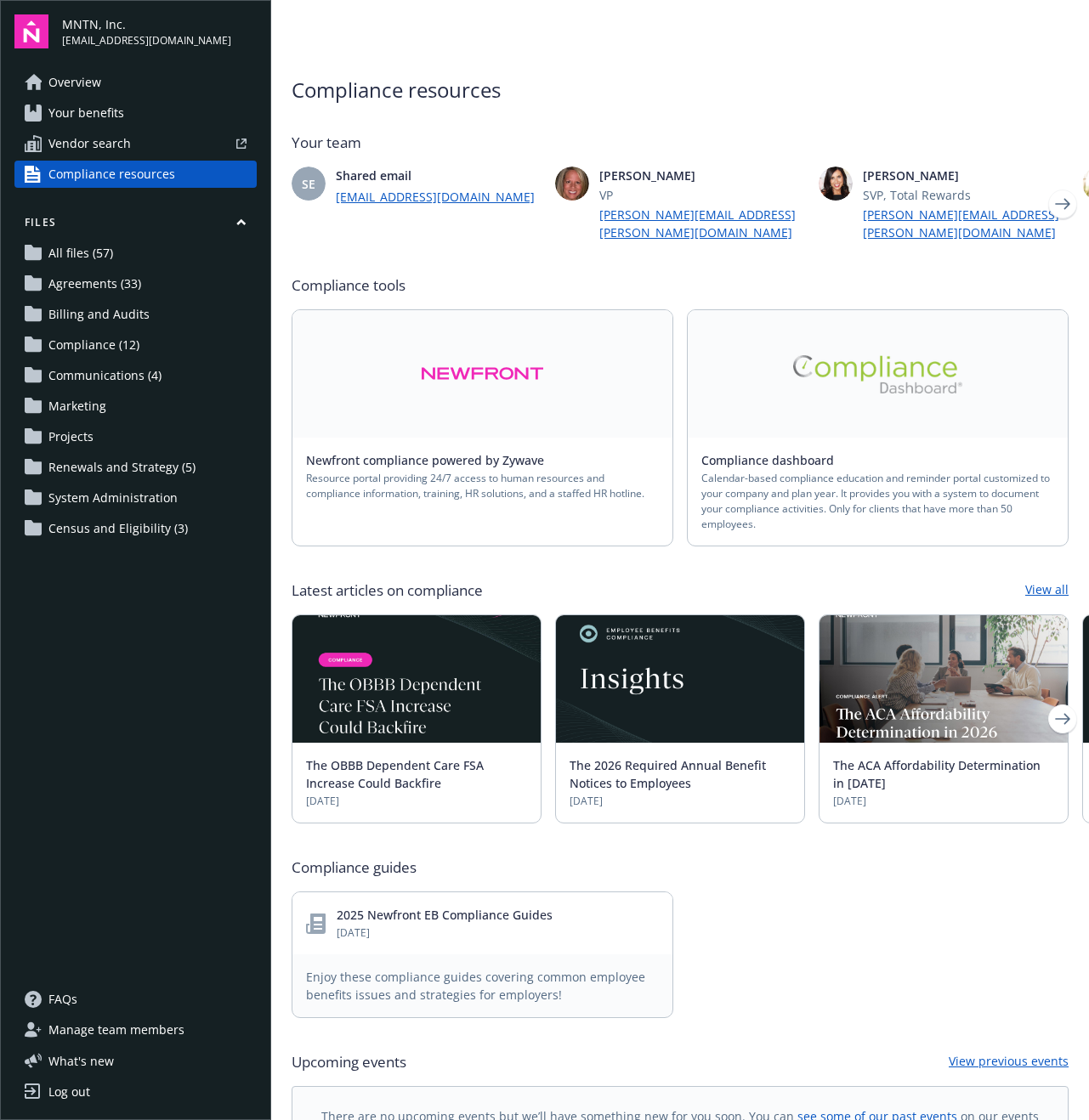
click at [470, 378] on link at bounding box center [482, 374] width 380 height 128
click at [876, 383] on link at bounding box center [878, 374] width 380 height 128
click at [433, 452] on link "Newfront compliance powered by Zywave" at bounding box center [431, 460] width 251 height 16
